Goal: Transaction & Acquisition: Purchase product/service

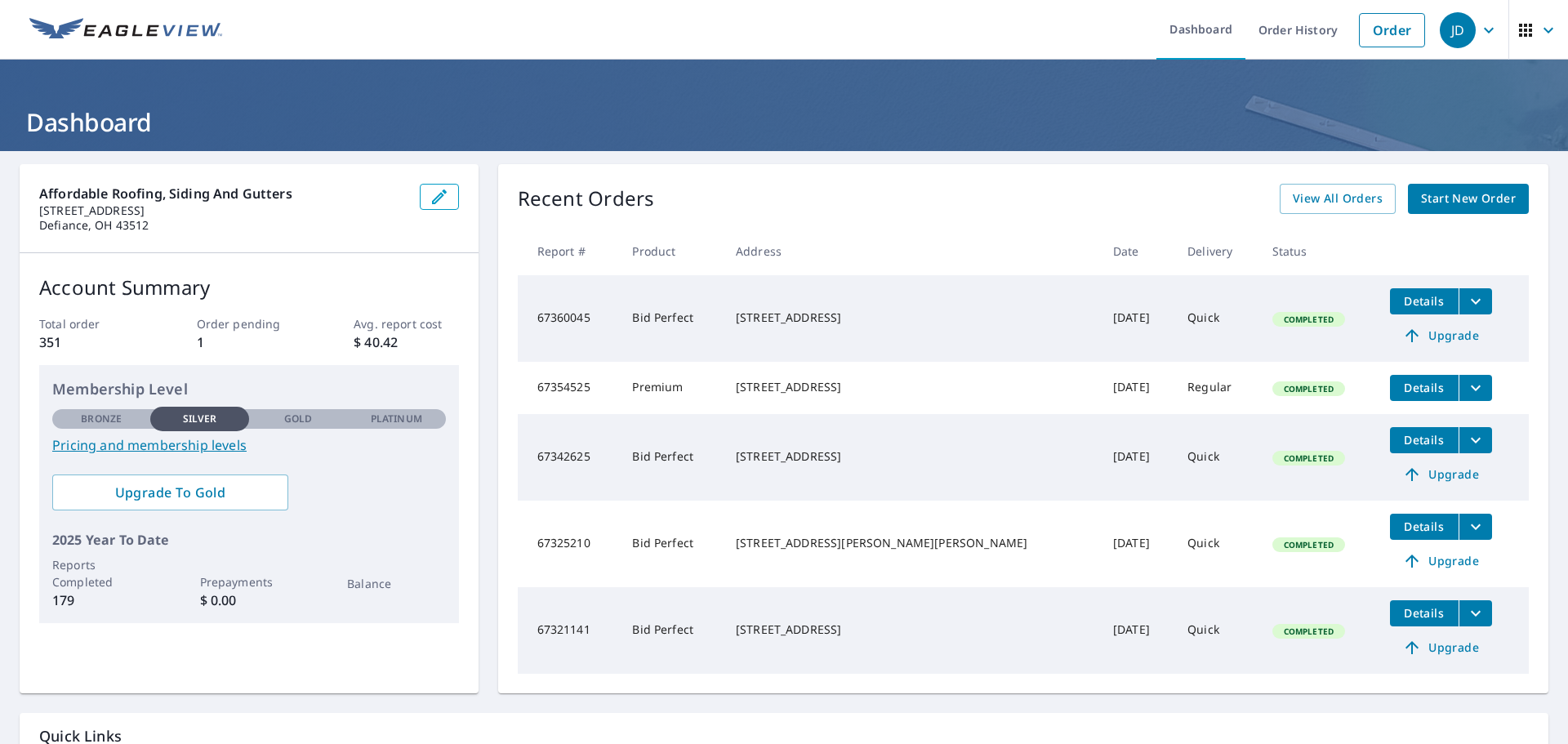
click at [202, 445] on link "Pricing and membership levels" at bounding box center [249, 445] width 393 height 19
click at [1454, 195] on span "Start New Order" at bounding box center [1468, 198] width 95 height 20
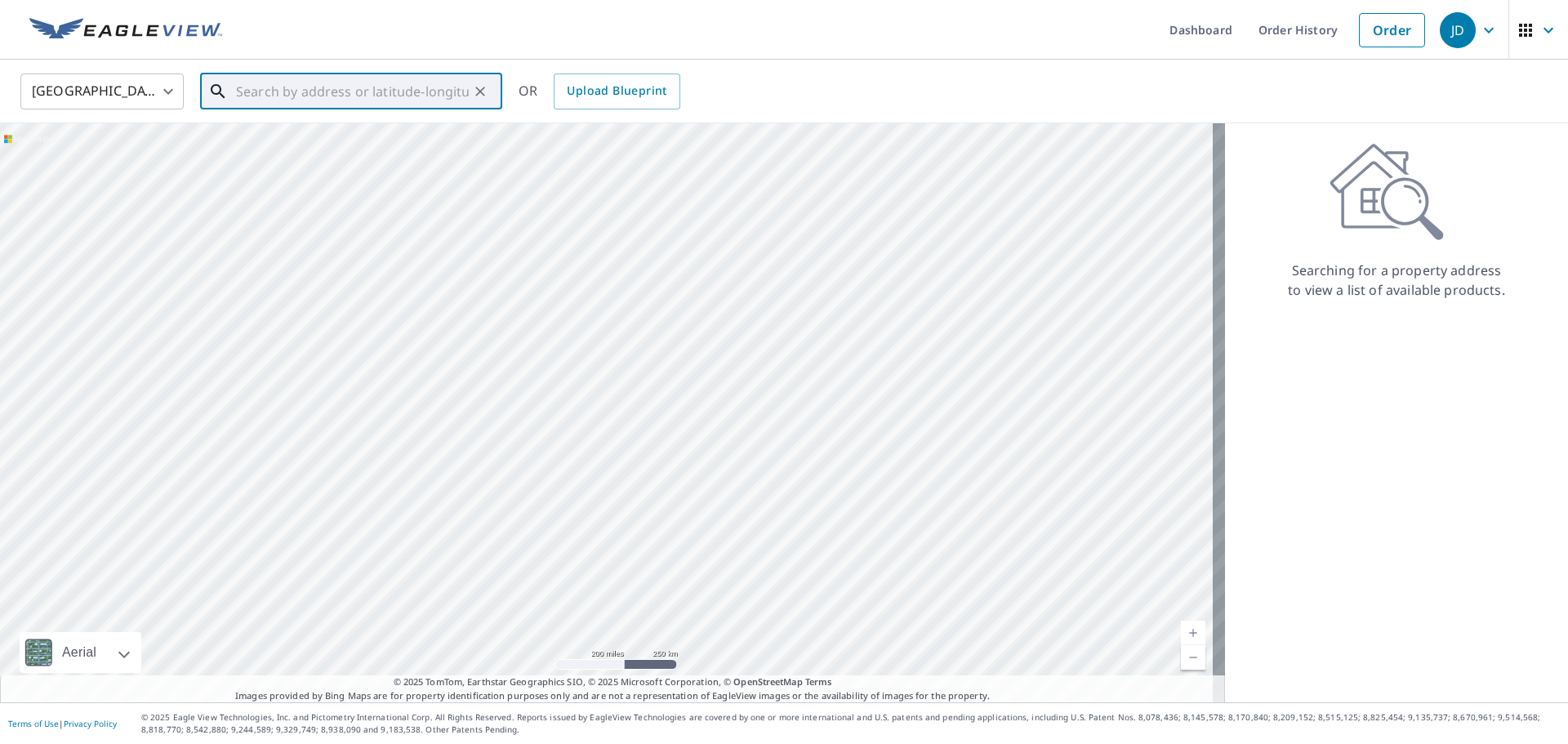
click at [345, 95] on input "text" at bounding box center [352, 91] width 233 height 46
click at [321, 146] on span "301 N Gorham St" at bounding box center [361, 139] width 256 height 19
type input "301 N Gorham St Fayette, OH 43521"
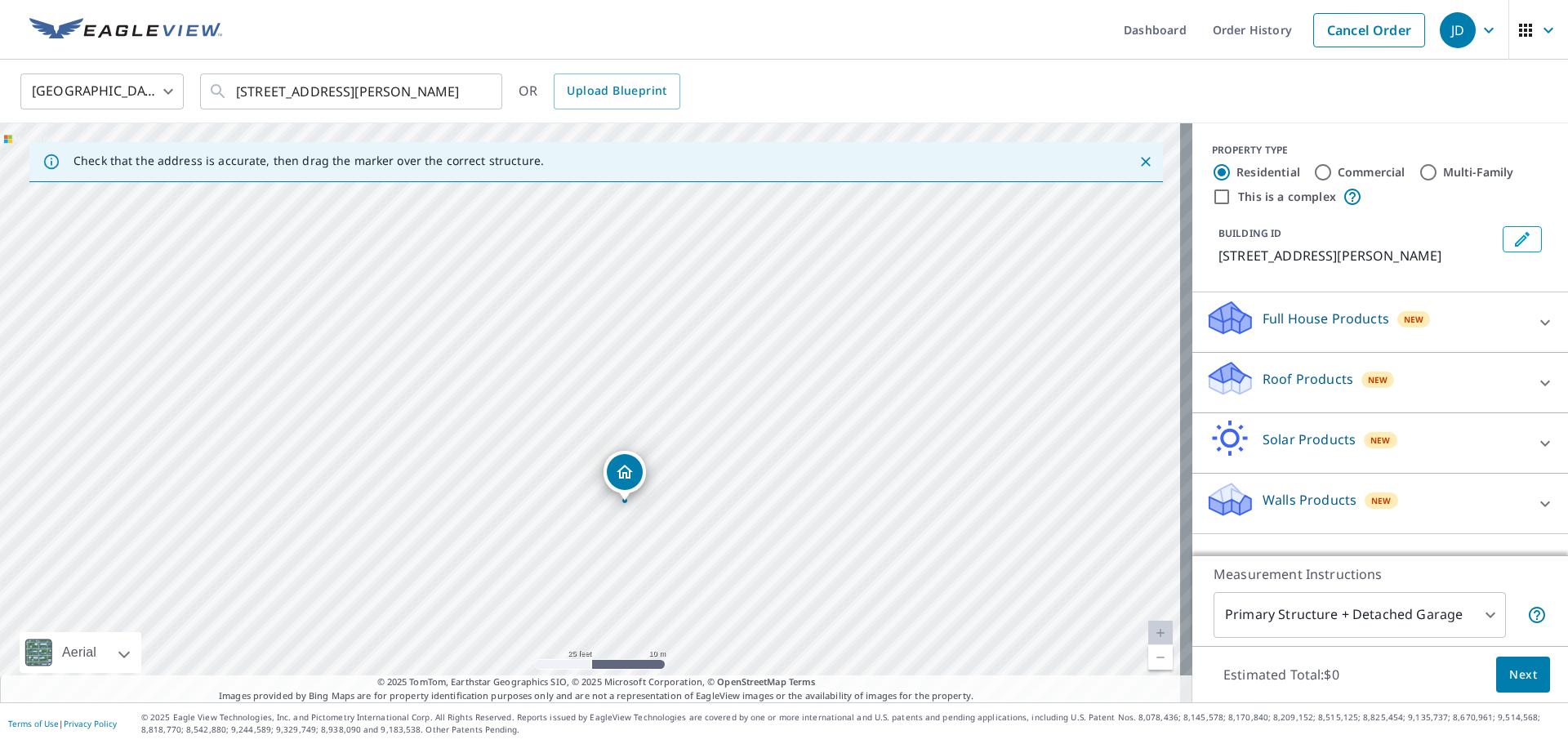
drag, startPoint x: 625, startPoint y: 445, endPoint x: 631, endPoint y: 480, distance: 35.5
click at [1438, 626] on body "JD JD Dashboard Order History Cancel Order JD United States US ​ 301 N Gorham S…" at bounding box center [784, 372] width 1568 height 744
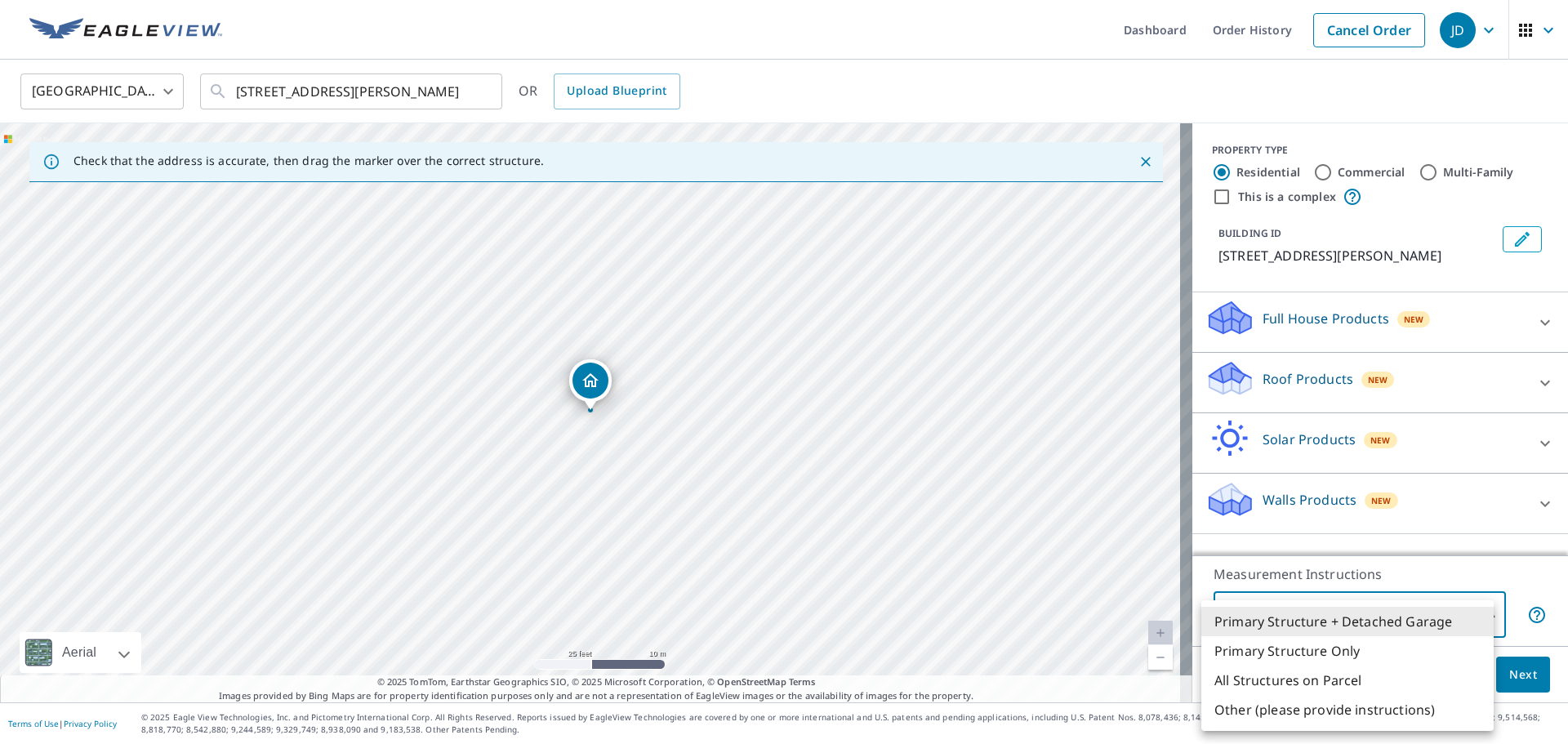
click at [1347, 659] on li "Primary Structure Only" at bounding box center [1347, 650] width 292 height 29
type input "2"
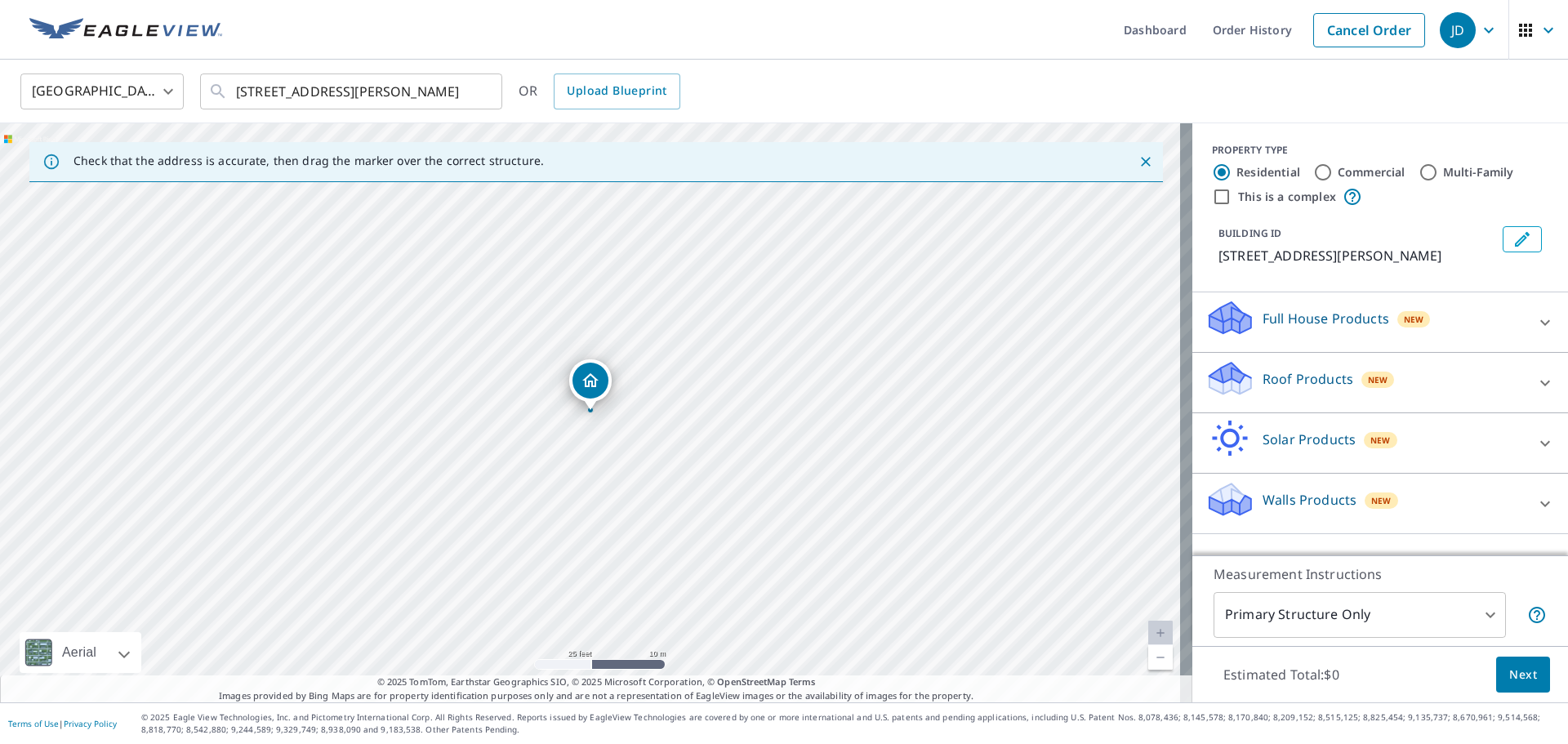
click at [1362, 386] on div "New" at bounding box center [1378, 379] width 34 height 16
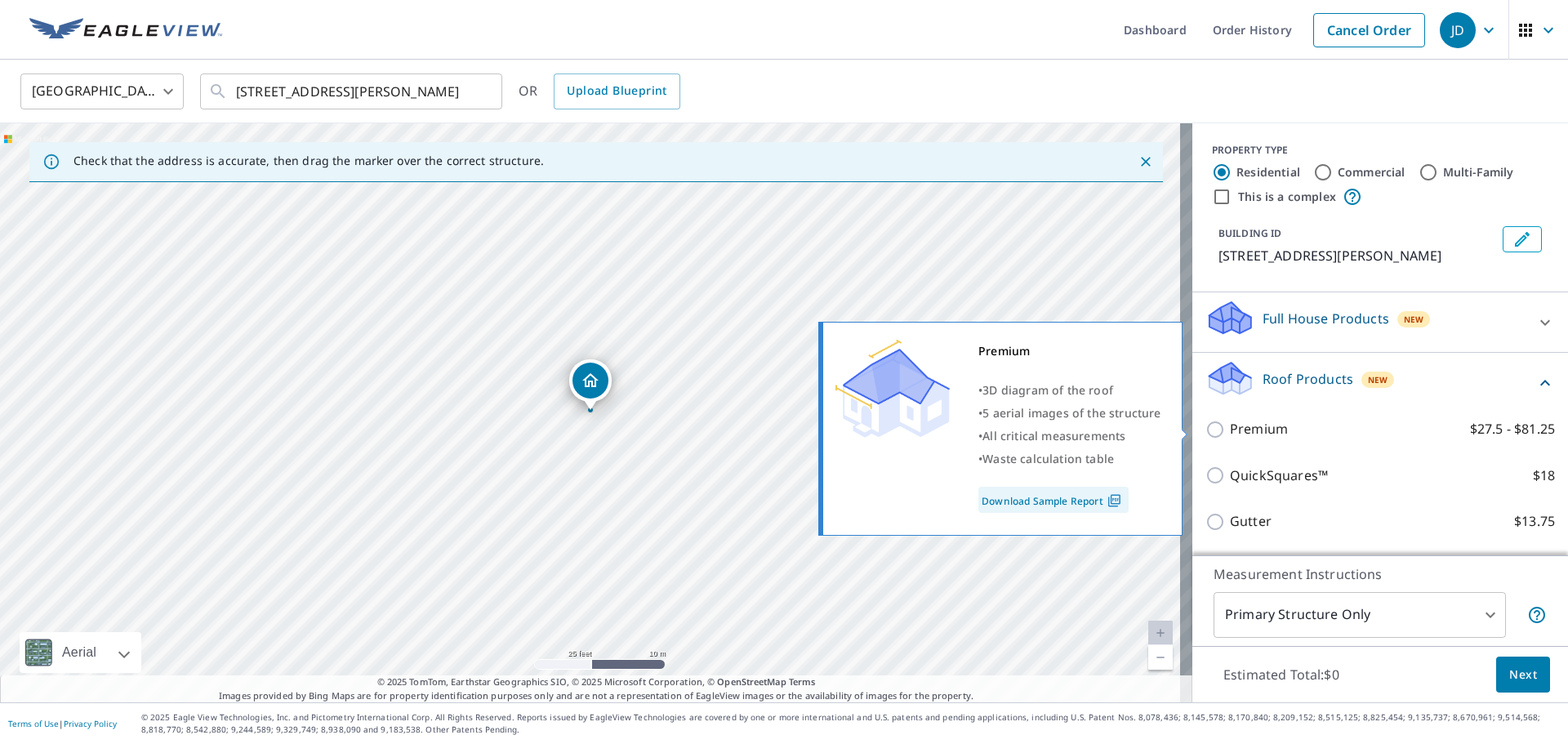
click at [1206, 431] on input "Premium $27.5 - $81.25" at bounding box center [1218, 430] width 25 height 19
checkbox input "true"
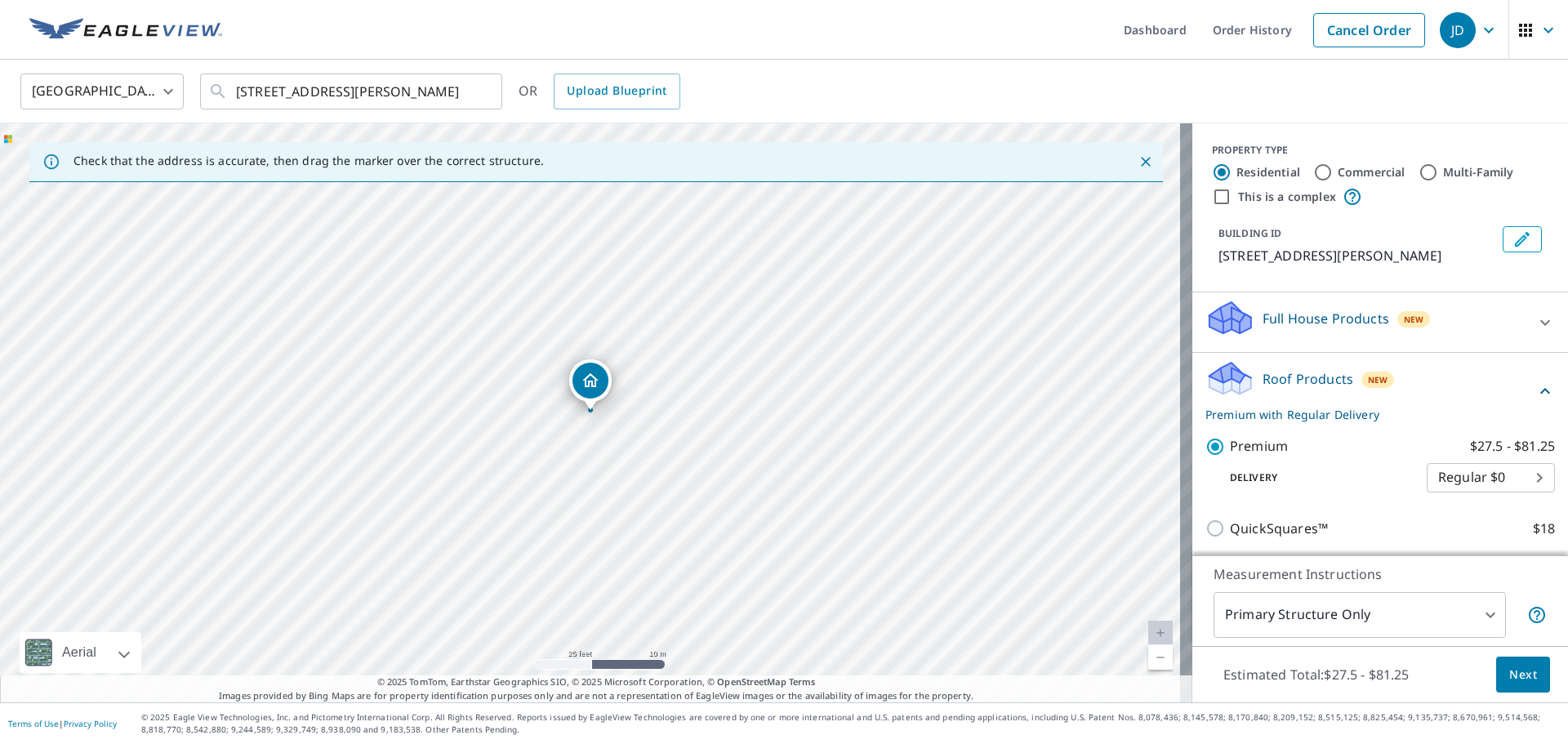
click at [1485, 482] on body "JD JD Dashboard Order History Cancel Order JD United States US ​ 301 N Gorham S…" at bounding box center [784, 372] width 1568 height 744
click at [1486, 477] on li "Regular $0" at bounding box center [1466, 477] width 128 height 29
click at [1516, 672] on span "Next" at bounding box center [1523, 674] width 27 height 20
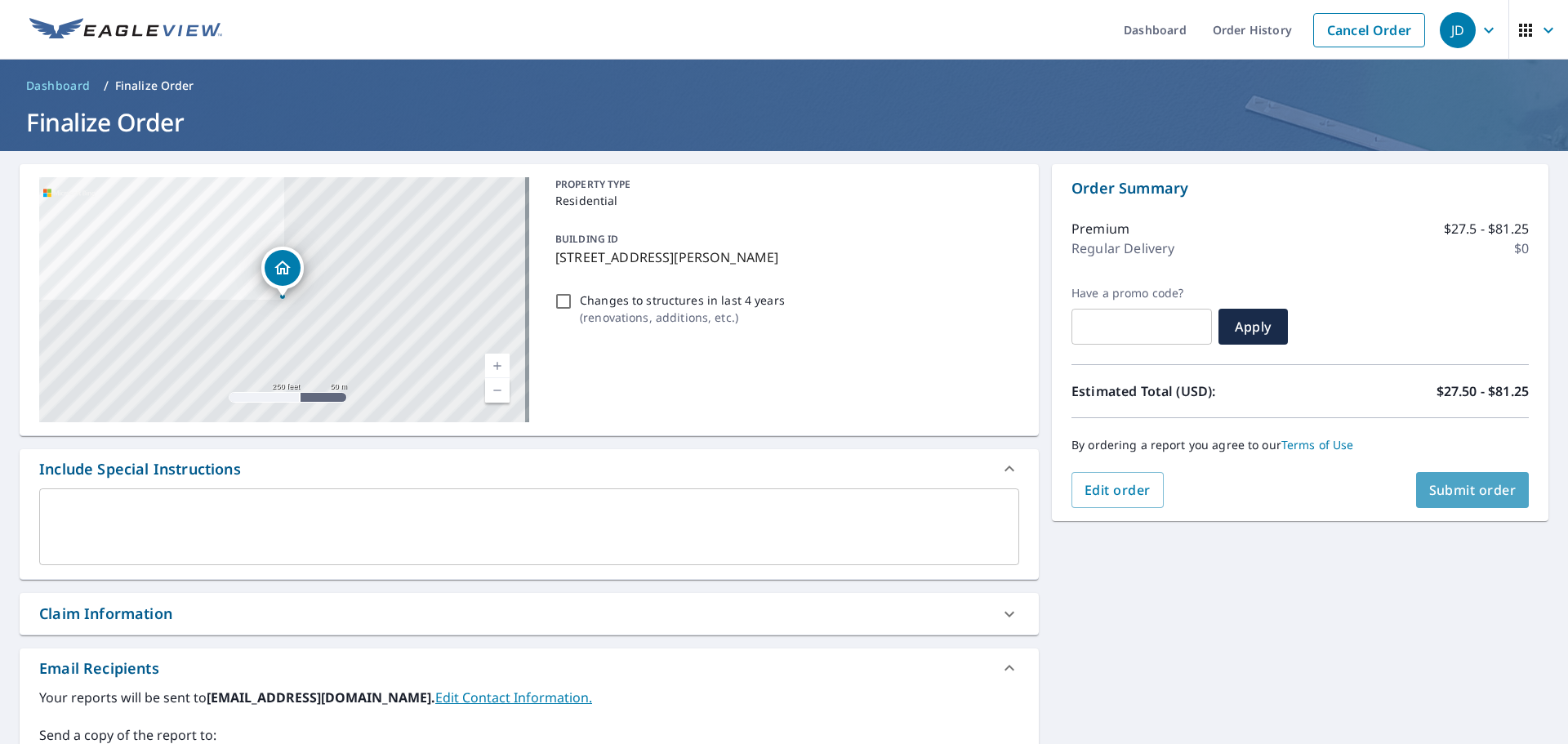
click at [1448, 488] on span "Submit order" at bounding box center [1472, 490] width 88 height 18
checkbox input "true"
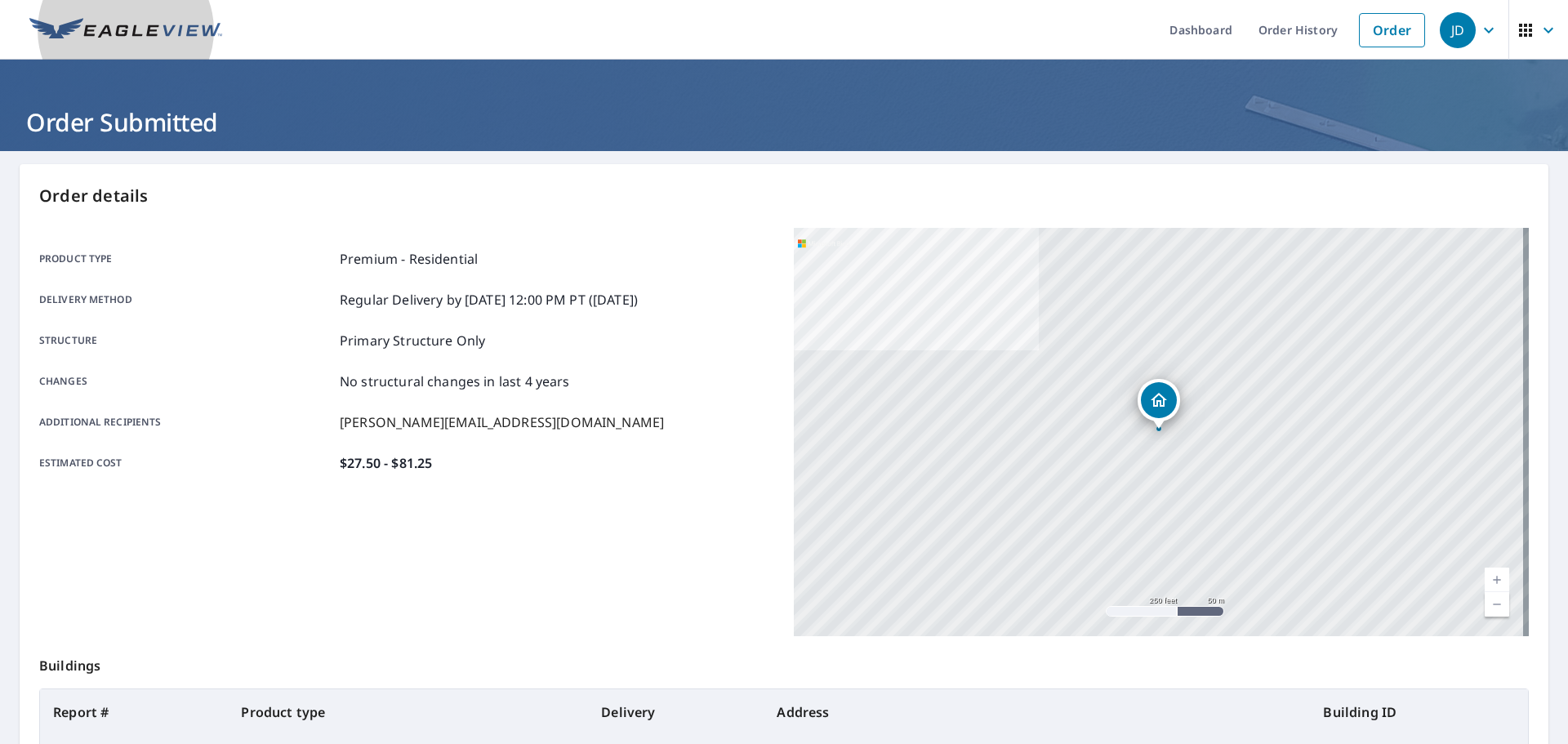
click at [109, 27] on img at bounding box center [126, 30] width 193 height 25
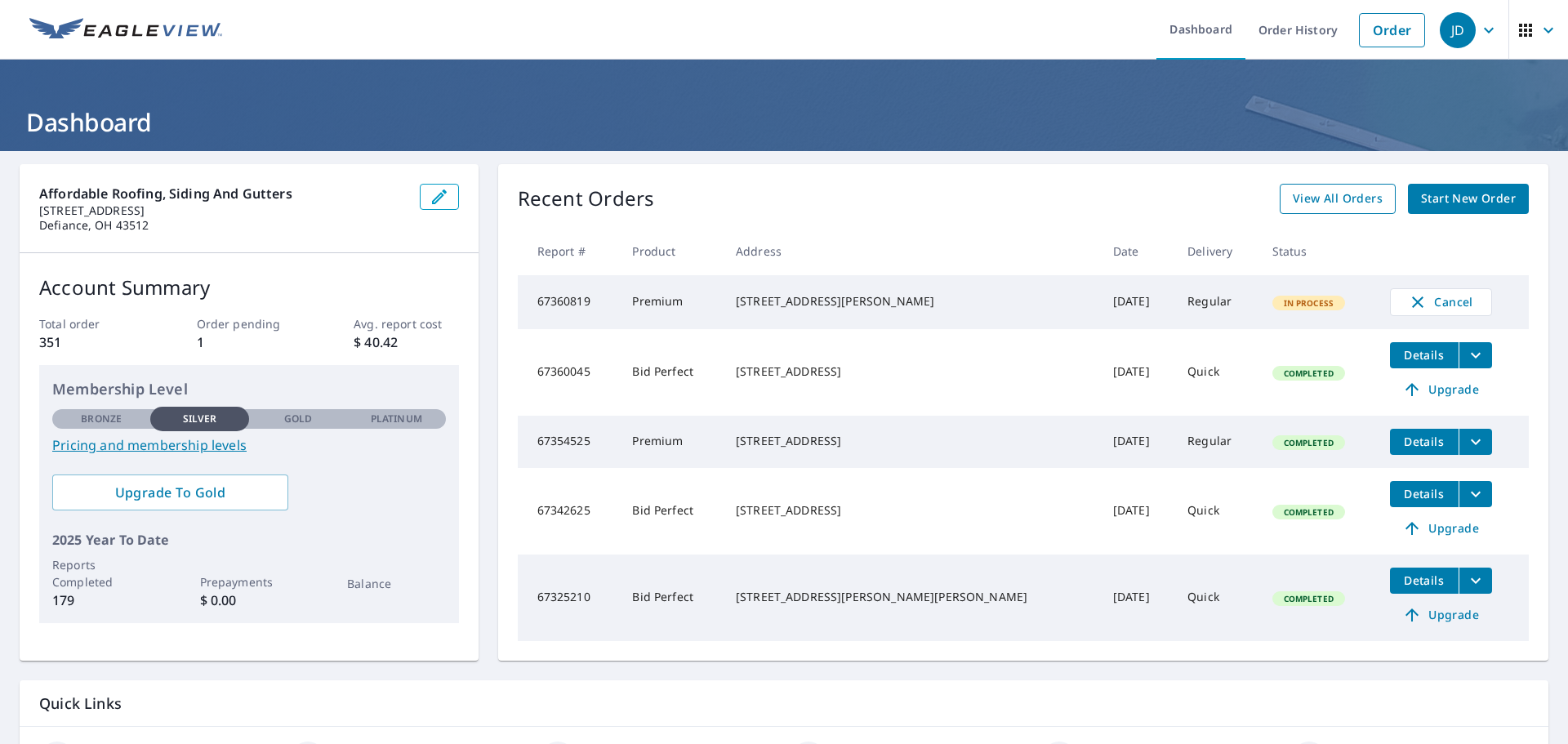
click at [1316, 205] on span "View All Orders" at bounding box center [1337, 198] width 89 height 20
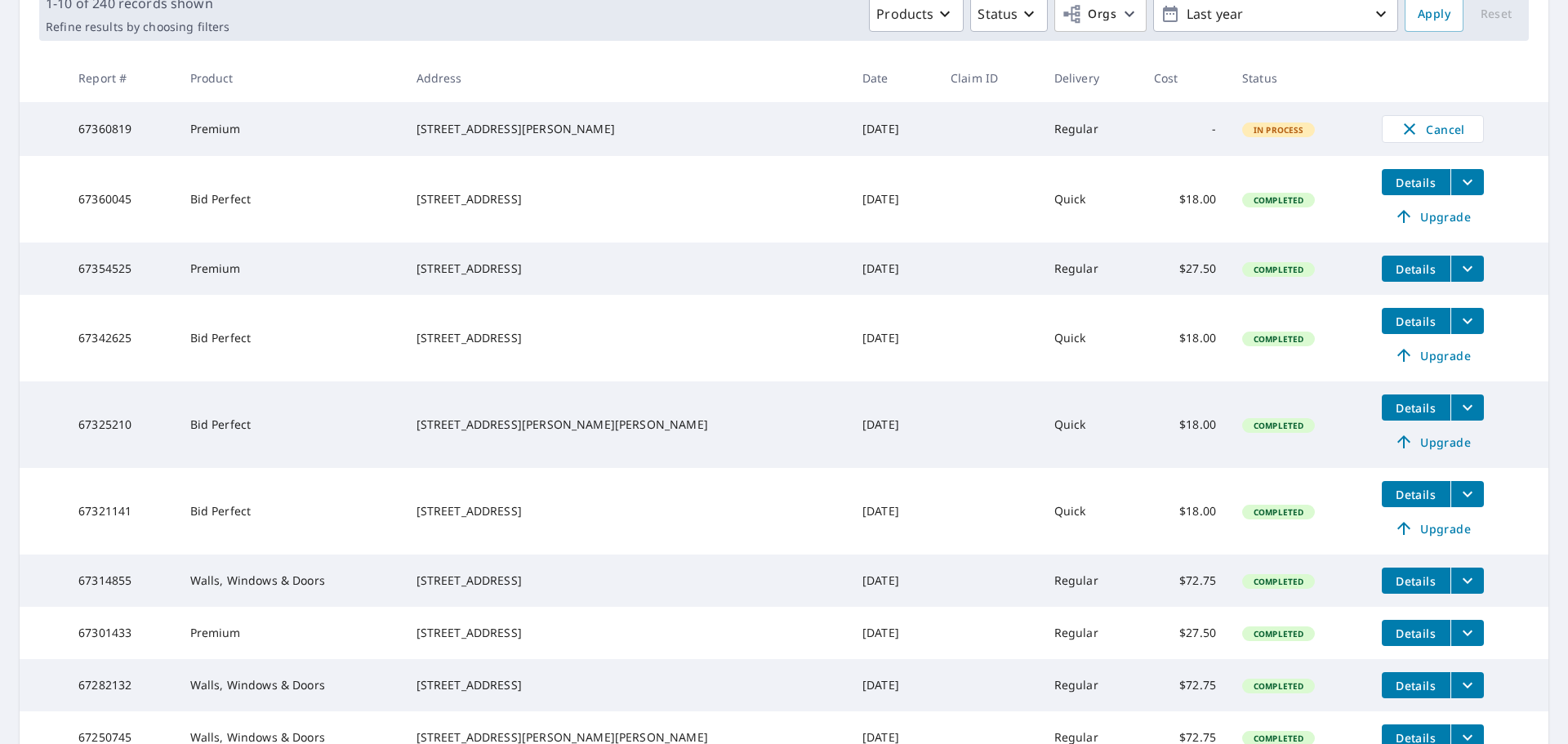
scroll to position [274, 0]
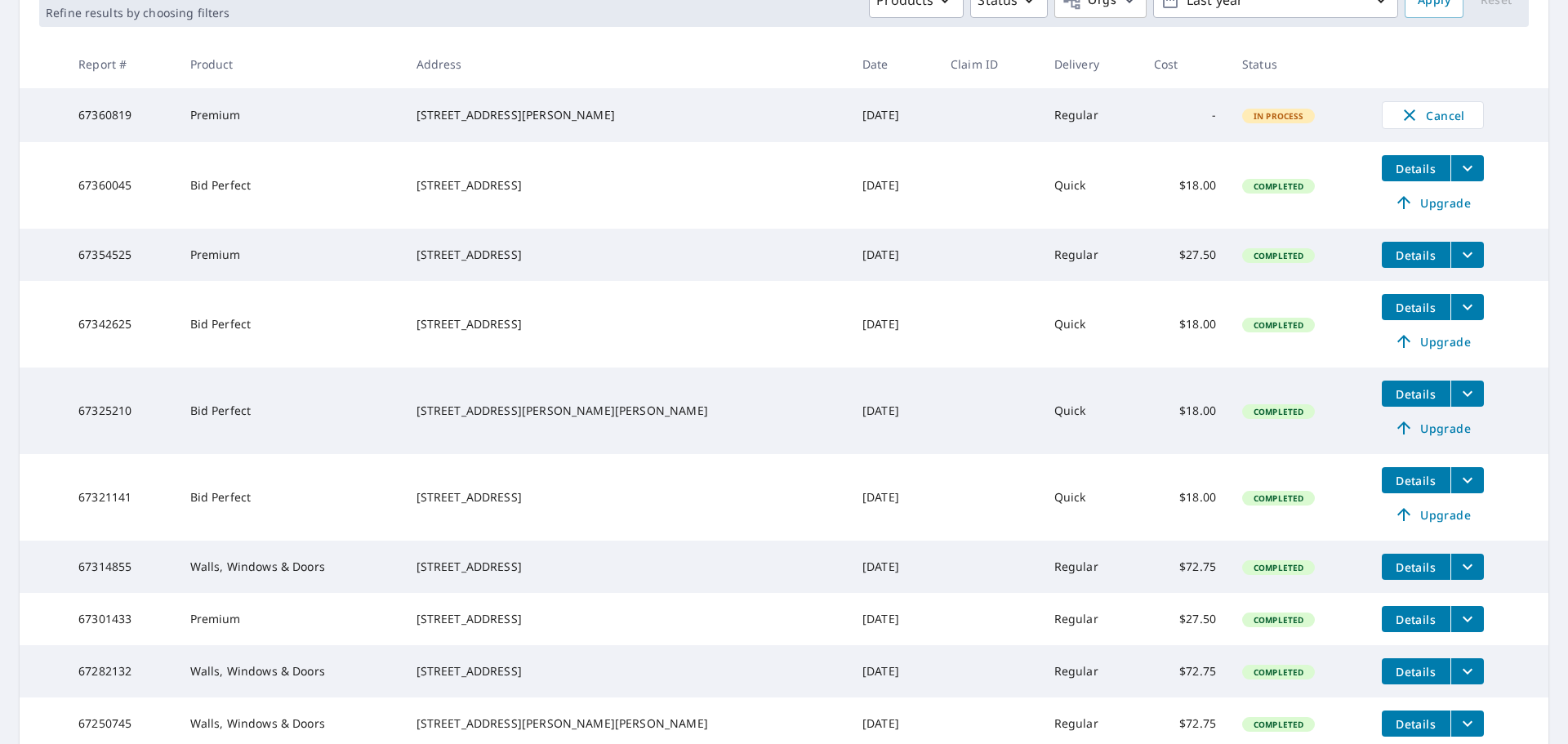
click at [1394, 488] on span "Details" at bounding box center [1416, 481] width 49 height 16
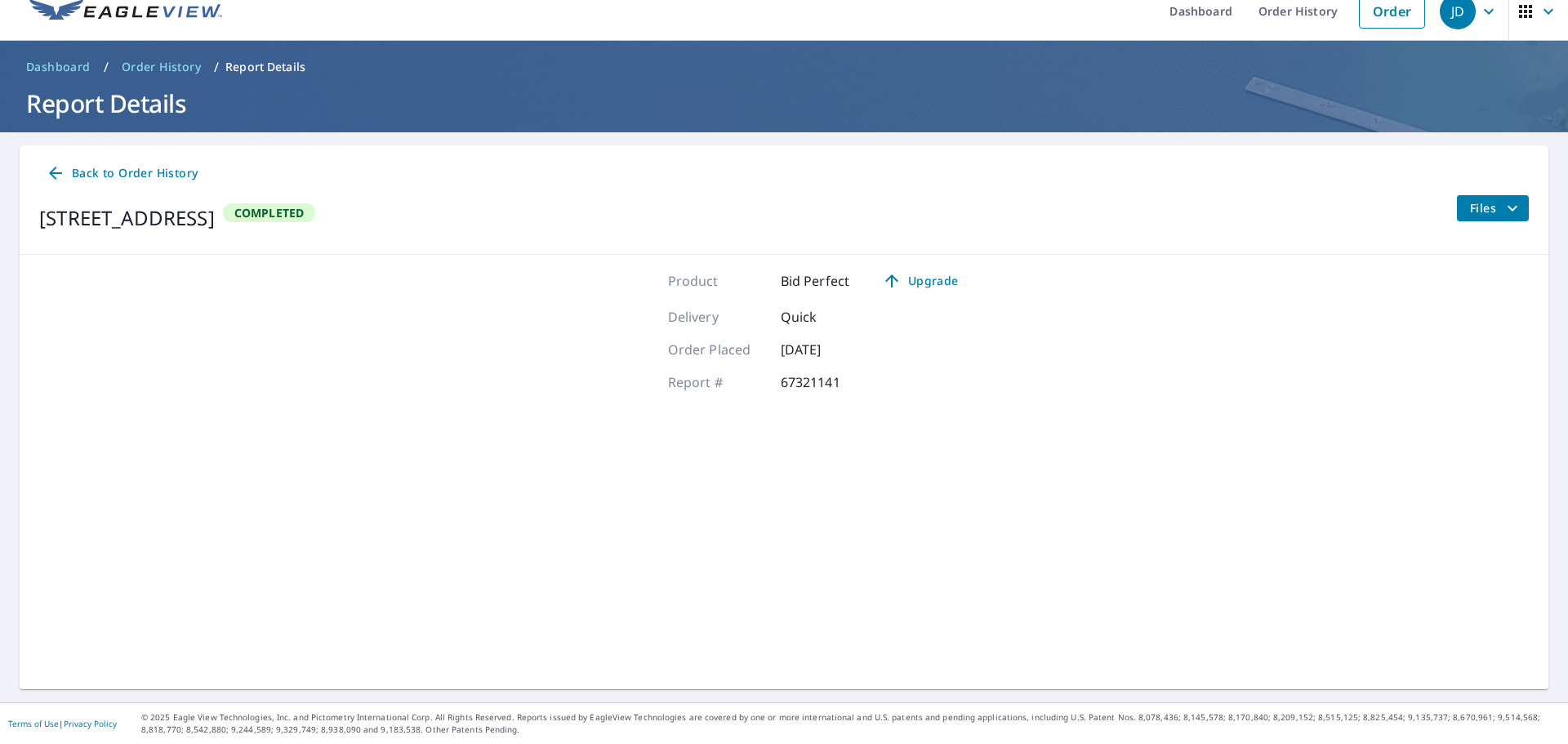
scroll to position [19, 0]
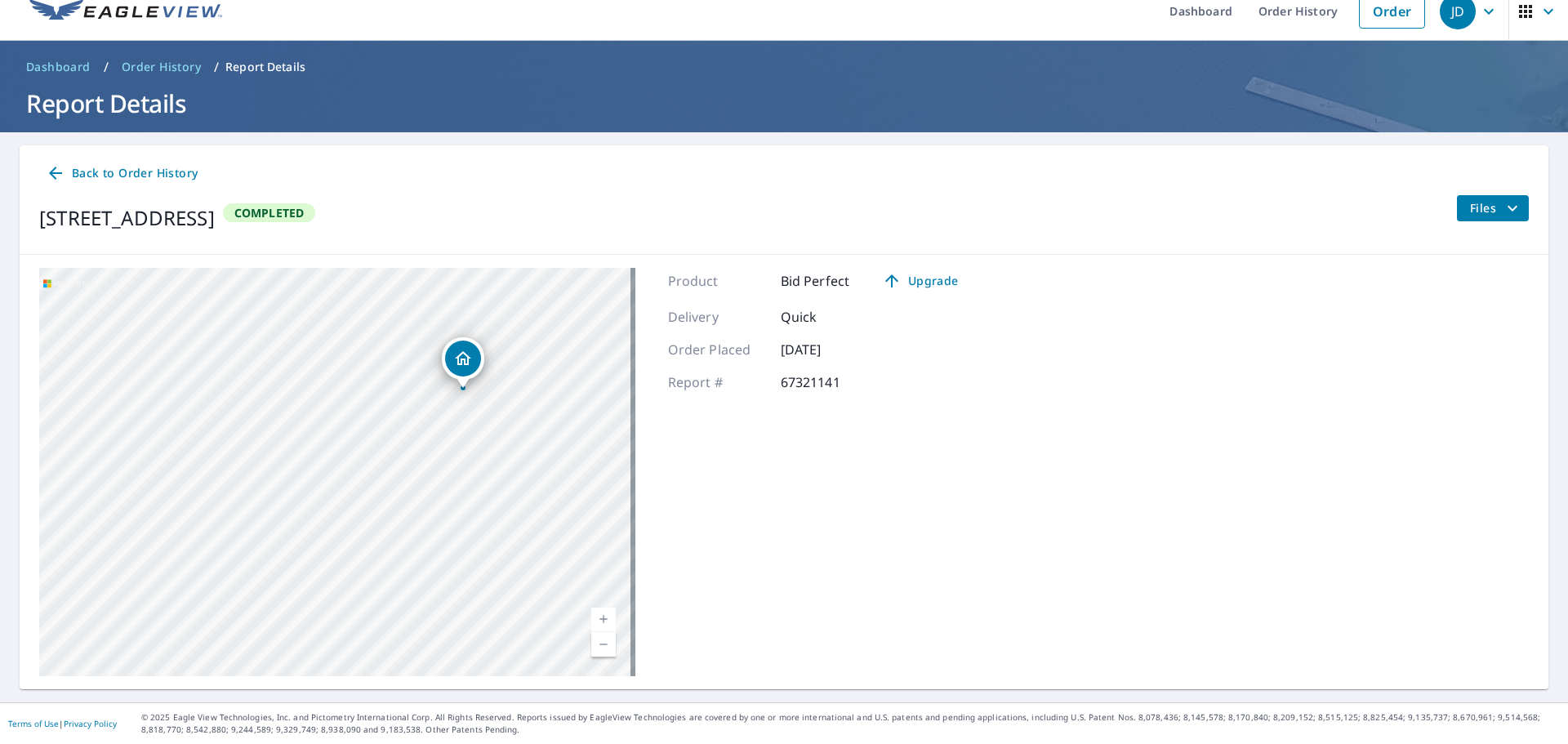
click at [1502, 213] on icon "filesDropdownBtn-67321141" at bounding box center [1512, 208] width 19 height 19
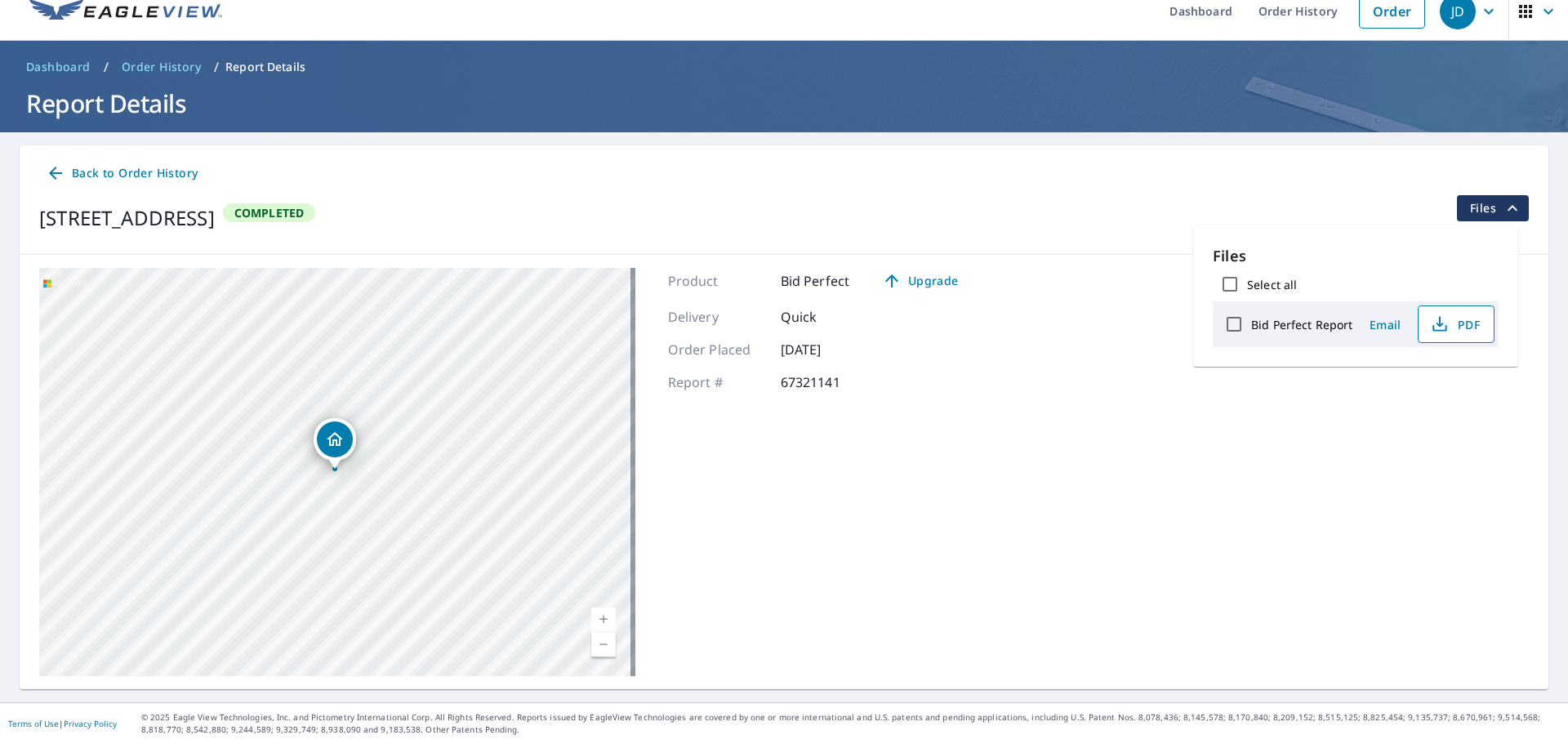
click at [1454, 325] on span "PDF" at bounding box center [1454, 324] width 52 height 19
